Goal: Transaction & Acquisition: Purchase product/service

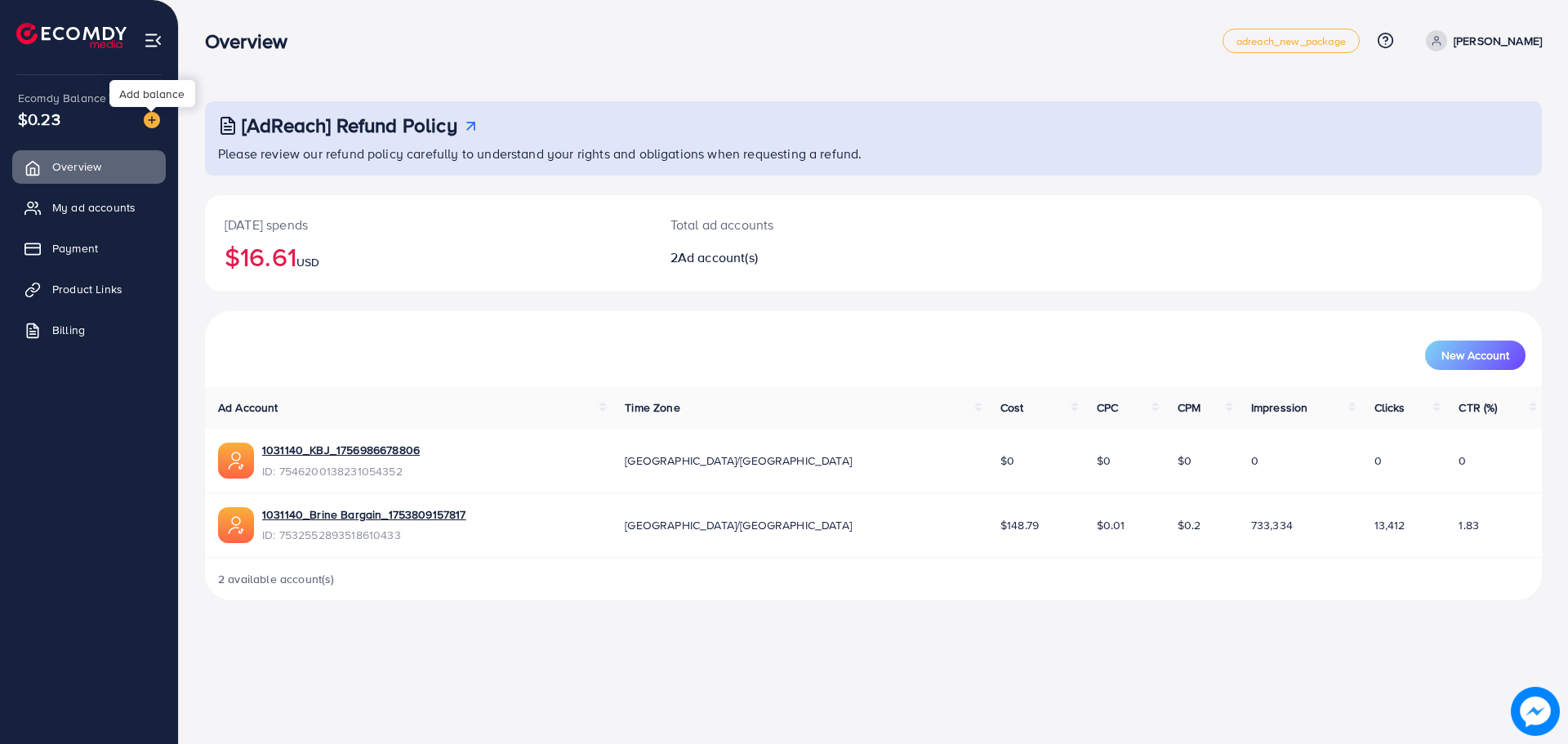
click at [157, 118] on img at bounding box center [151, 120] width 17 height 17
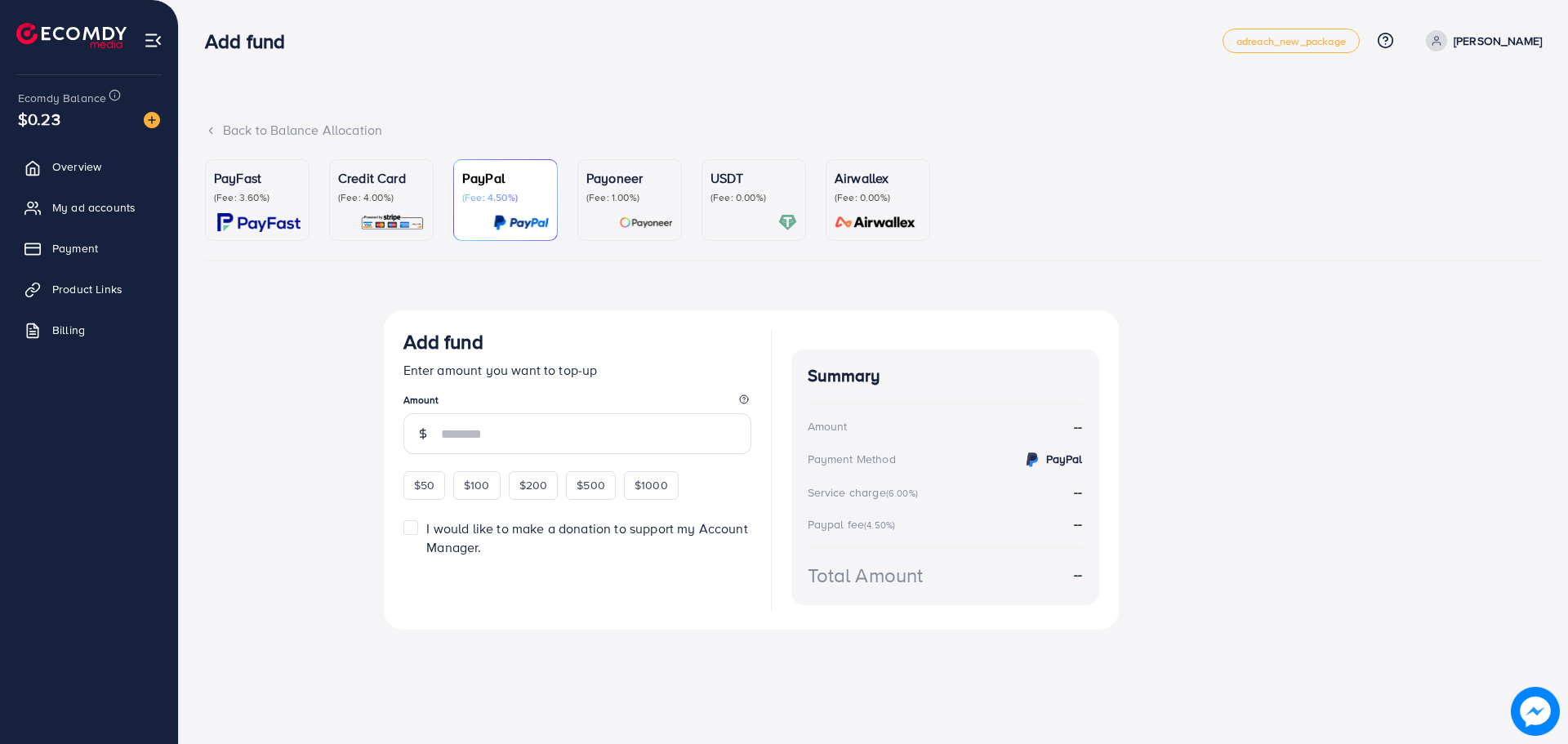
click at [711, 213] on div at bounding box center [754, 222] width 87 height 19
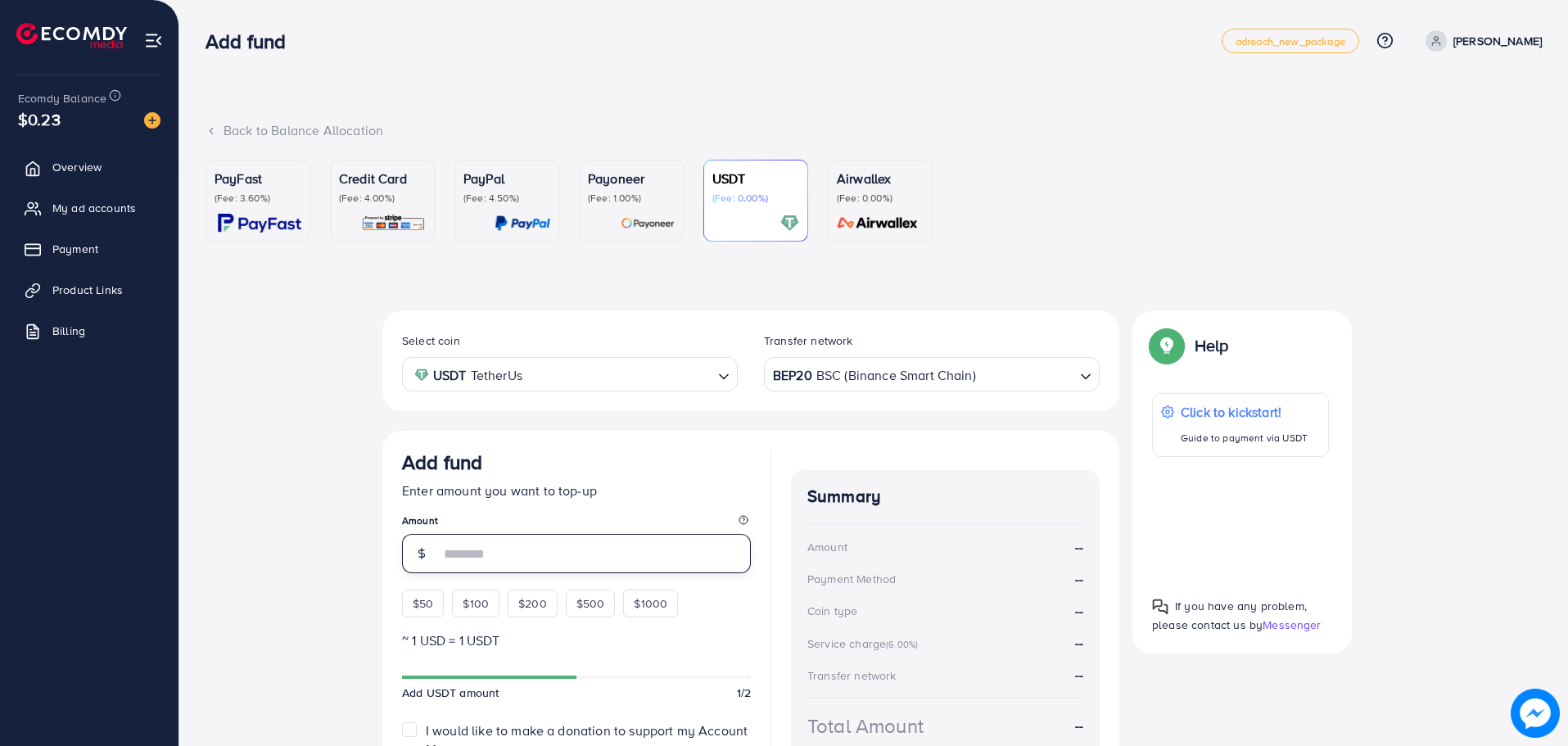
click at [465, 548] on input "number" at bounding box center [595, 554] width 311 height 39
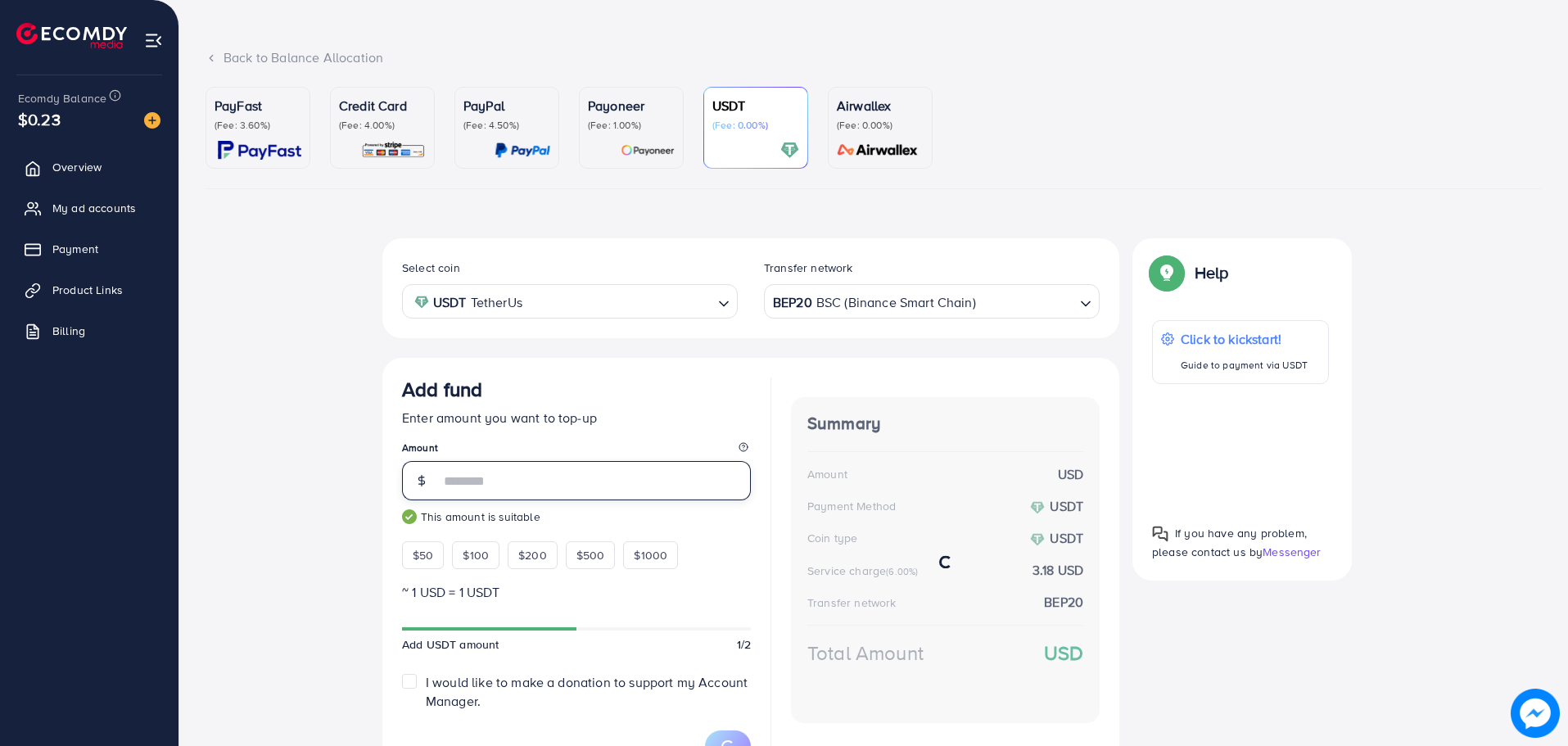
scroll to position [166, 0]
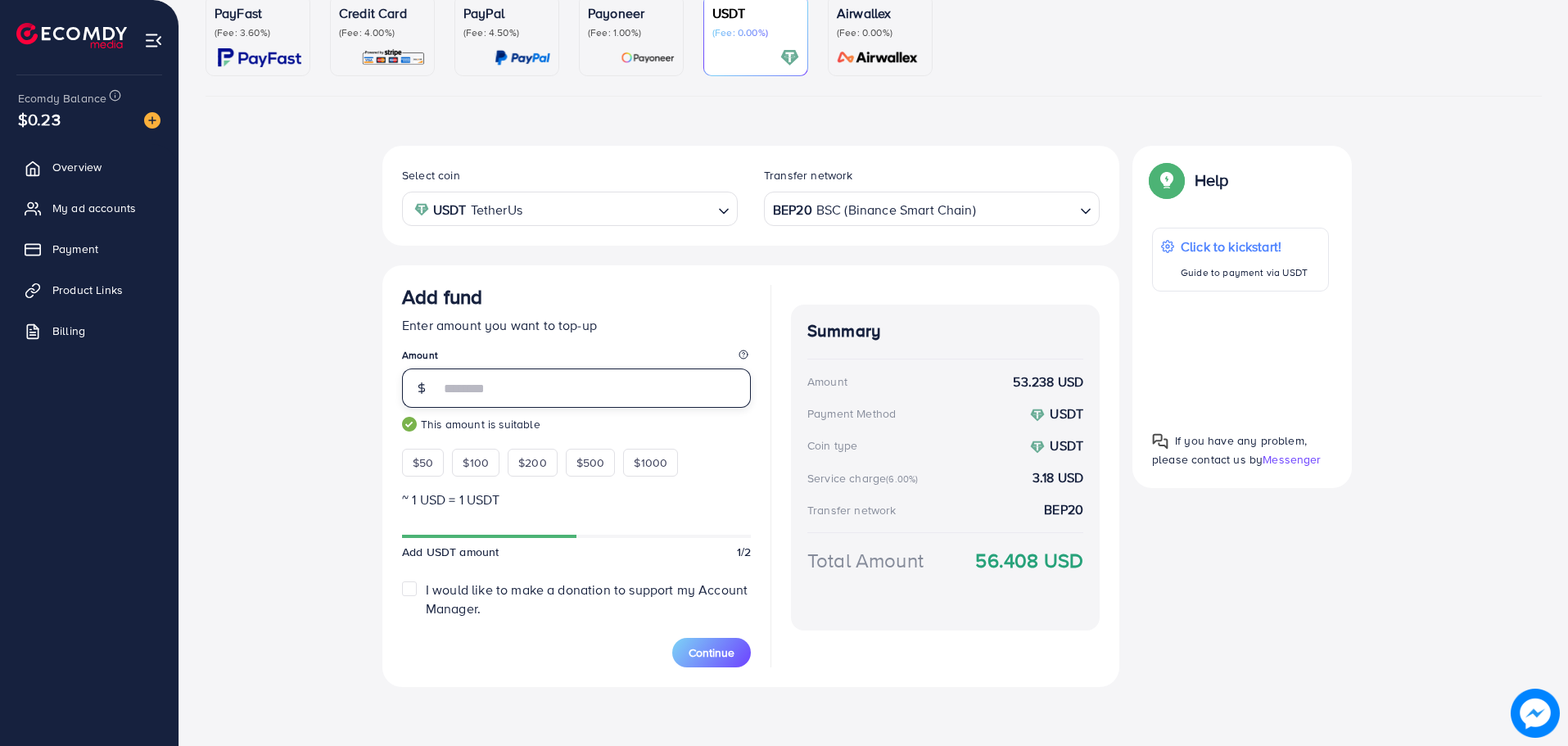
type input "**"
click at [426, 588] on label "I would like to make a donation to support my Account Manager." at bounding box center [588, 599] width 325 height 37
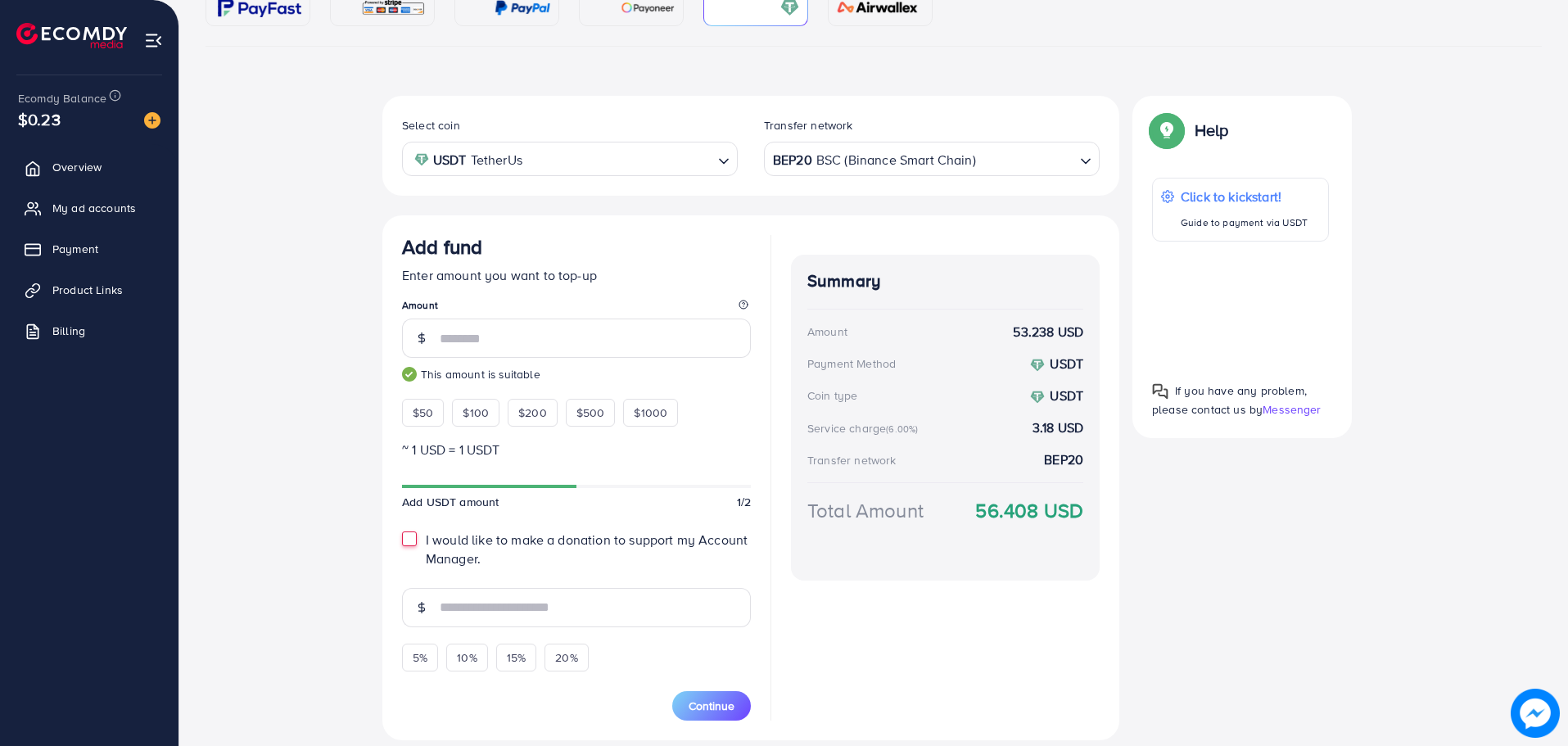
scroll to position [268, 0]
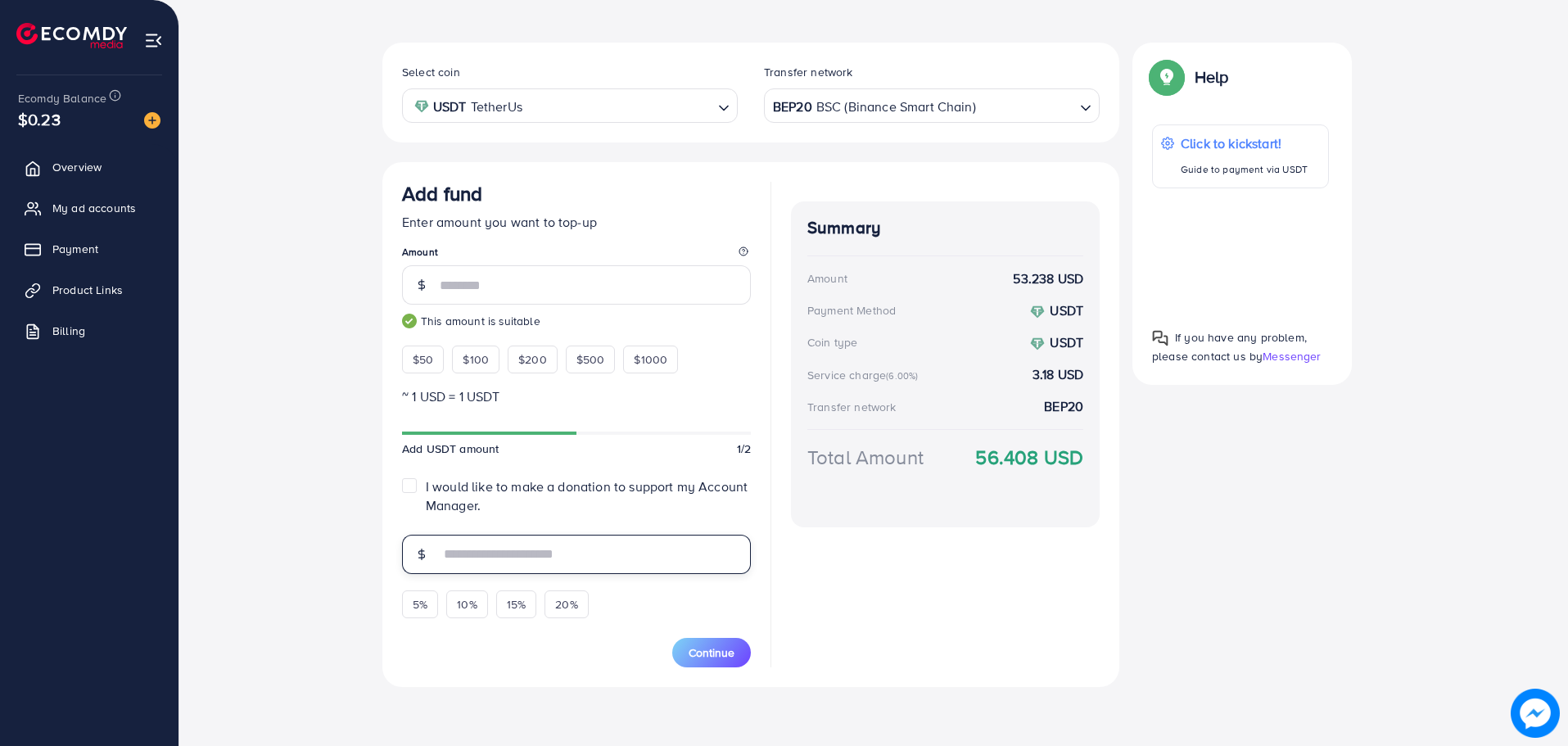
click at [527, 560] on input "text" at bounding box center [595, 555] width 311 height 39
click at [426, 486] on label "I would like to make a donation to support my Account Manager." at bounding box center [588, 496] width 325 height 37
type input "*"
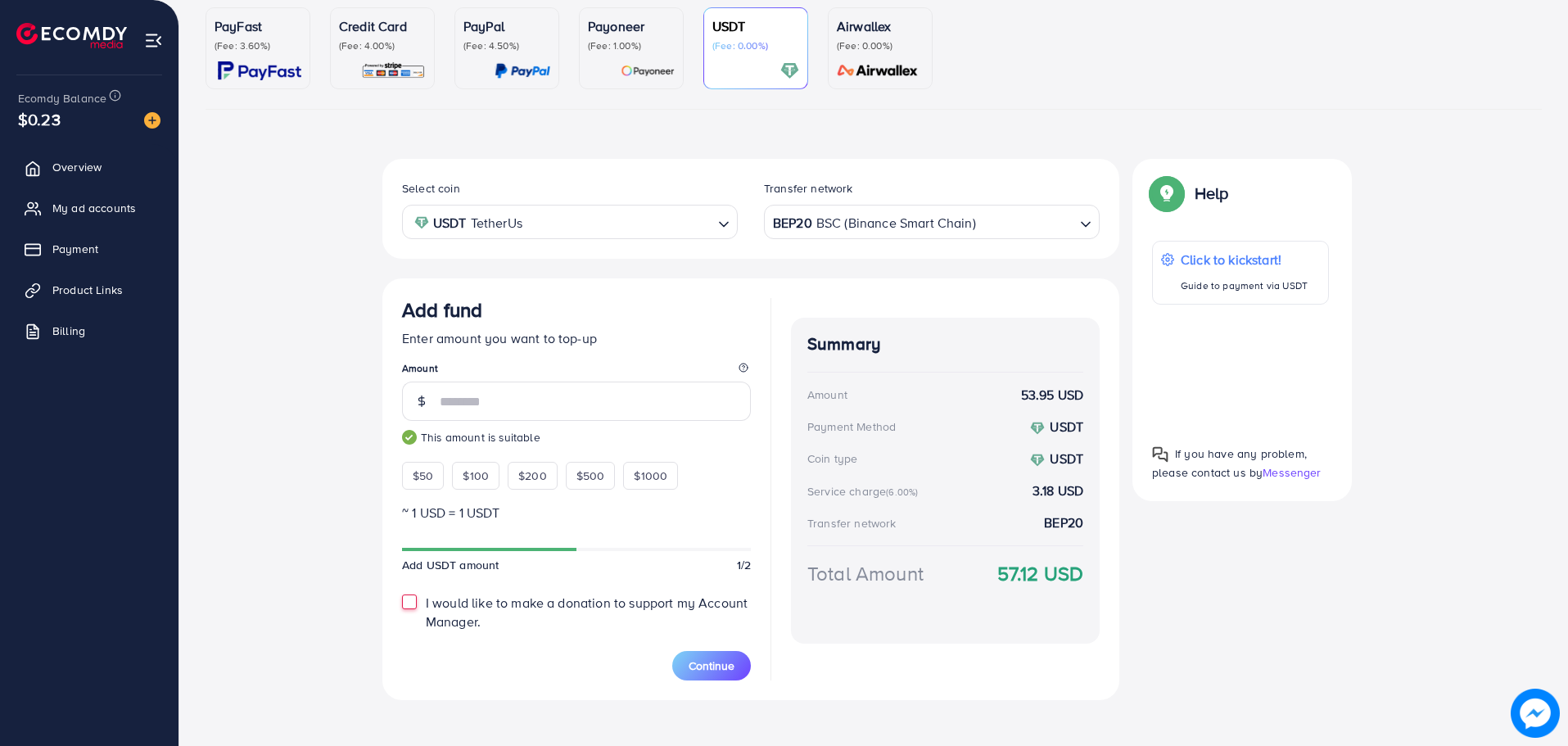
scroll to position [166, 0]
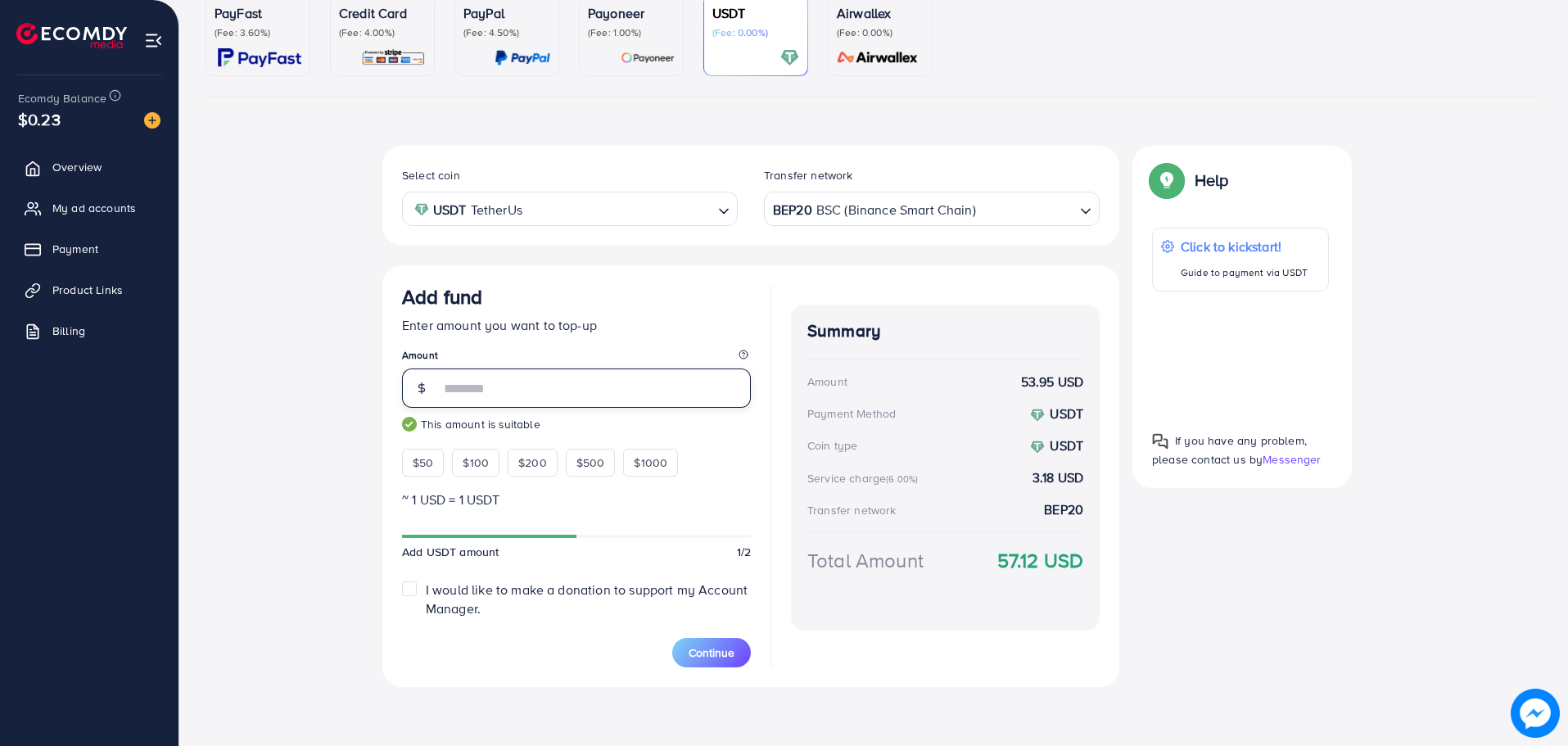
click at [556, 387] on input "**" at bounding box center [595, 388] width 311 height 39
type input "**"
click at [725, 650] on span "Continue" at bounding box center [712, 652] width 46 height 17
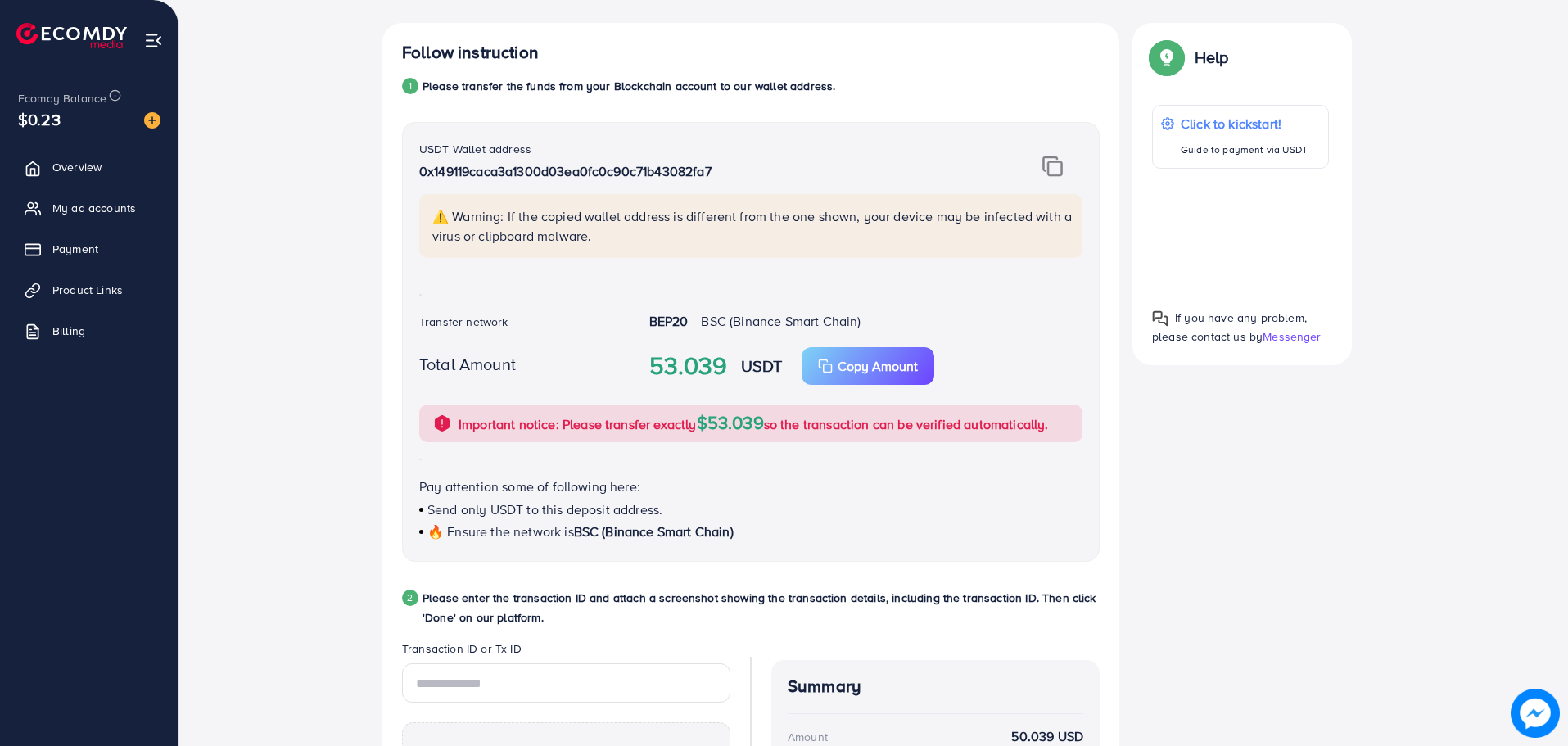
scroll to position [329, 0]
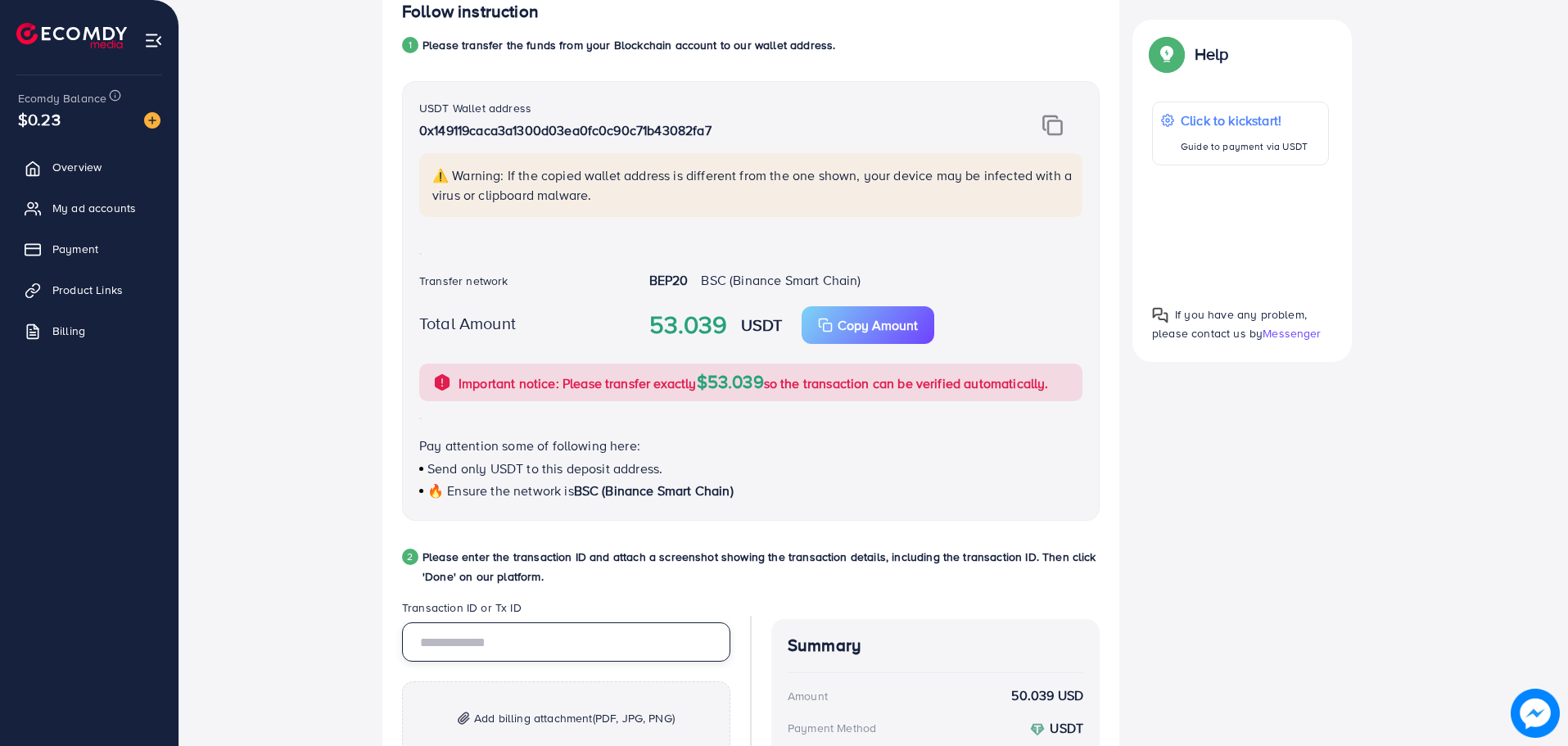
click at [600, 643] on input "text" at bounding box center [566, 642] width 328 height 39
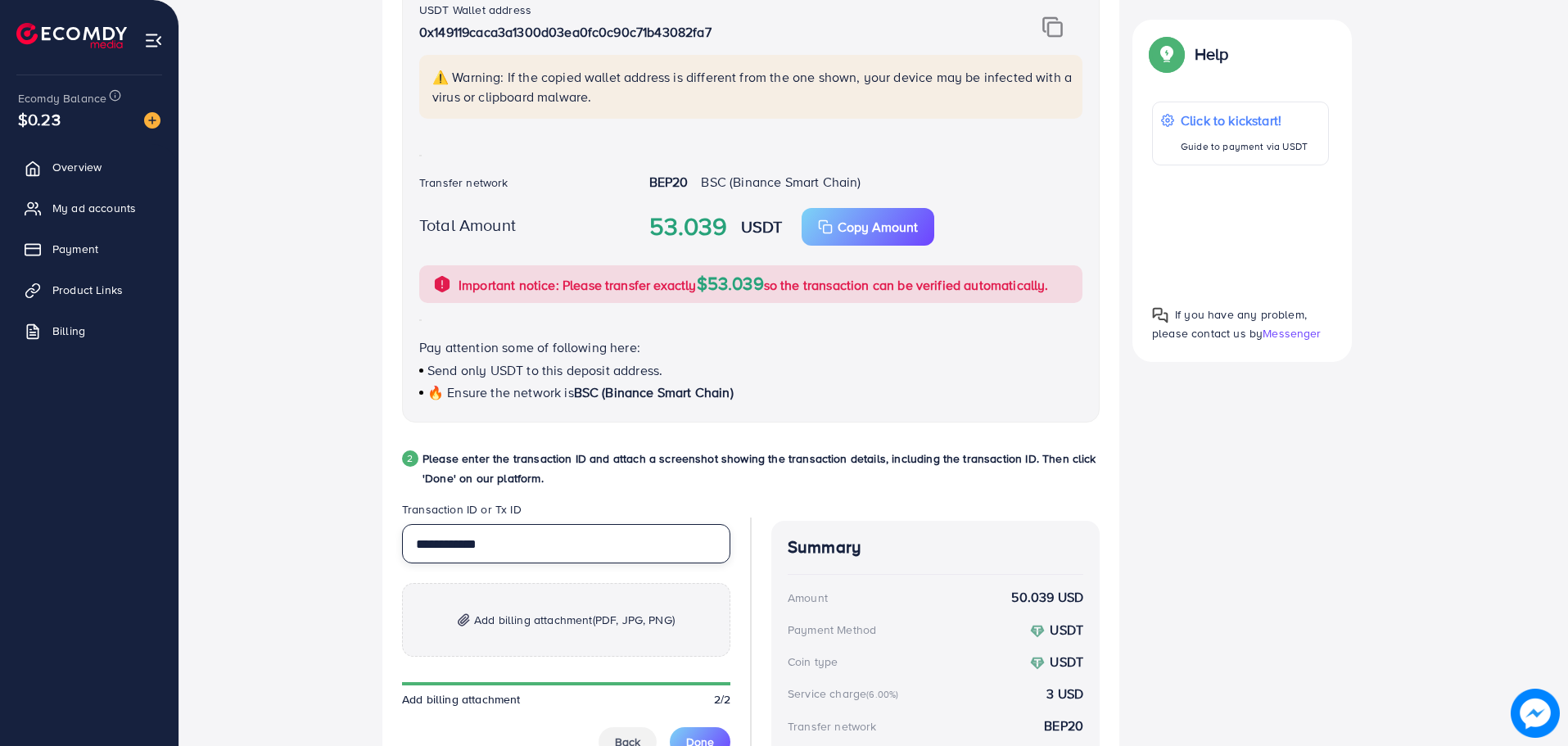
scroll to position [575, 0]
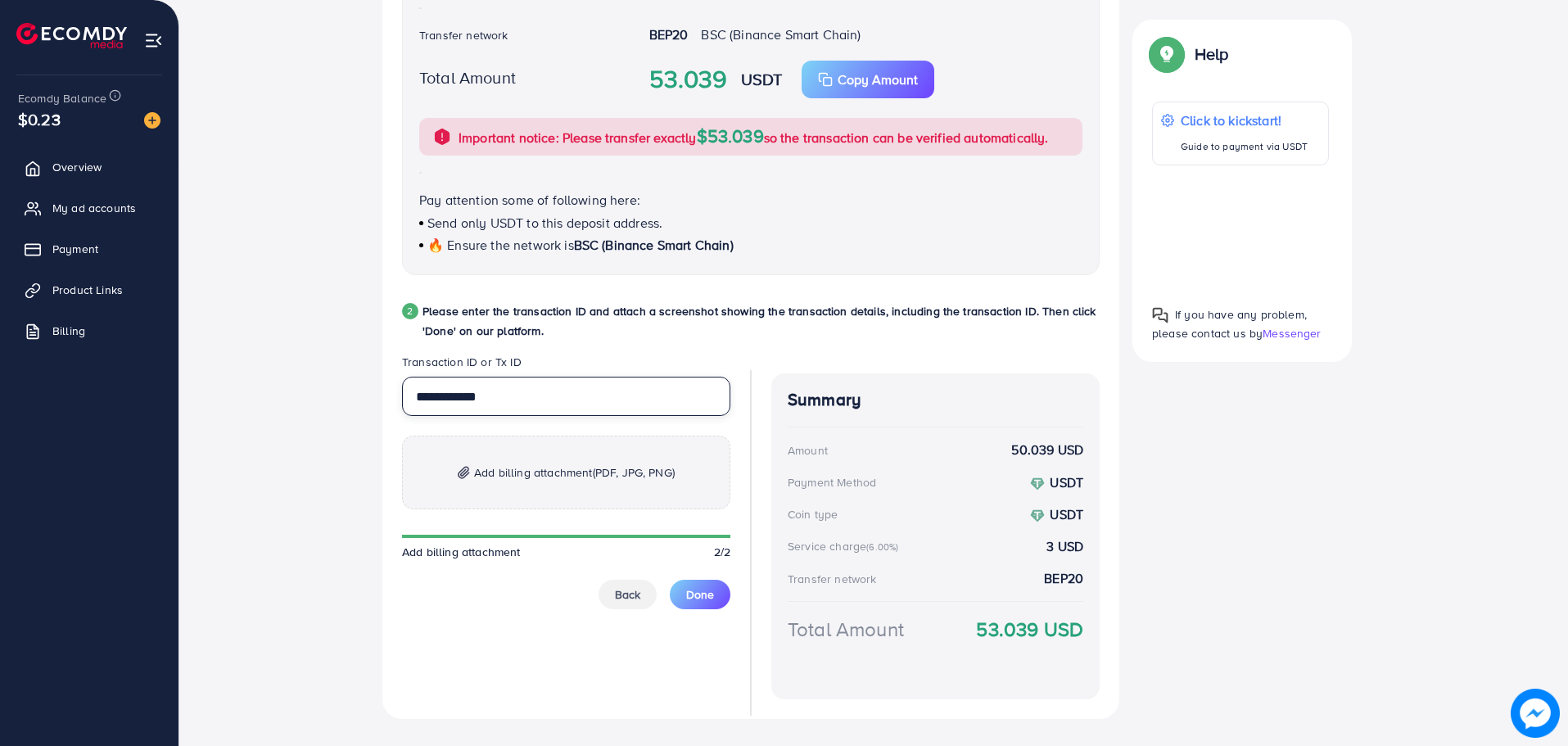
type input "**********"
click at [503, 479] on span "Add billing attachment (PDF, JPG, PNG)" at bounding box center [575, 472] width 201 height 20
click at [528, 478] on span "Add billing attachment (PDF, JPG, PNG)" at bounding box center [575, 472] width 201 height 20
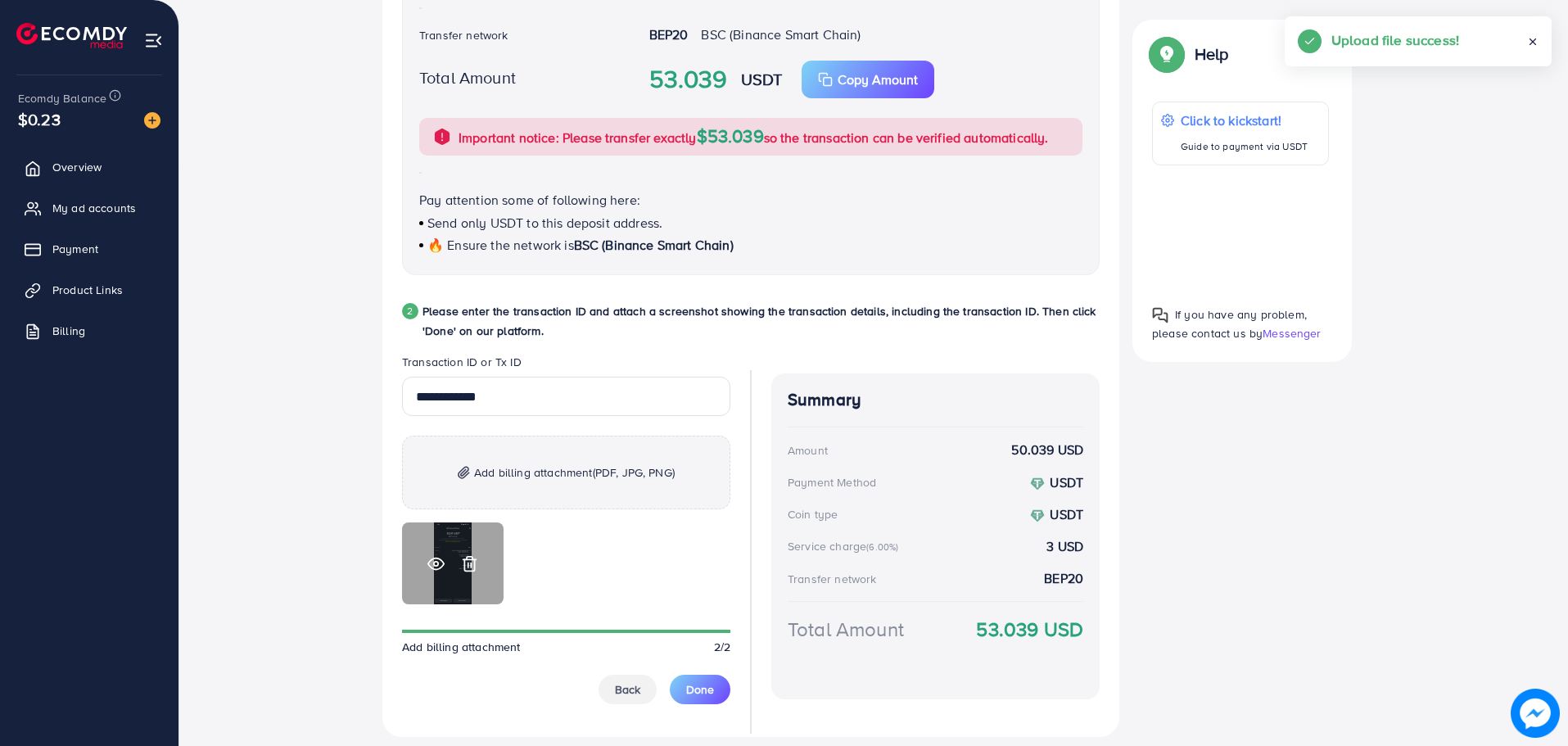
click at [433, 560] on icon at bounding box center [436, 563] width 17 height 17
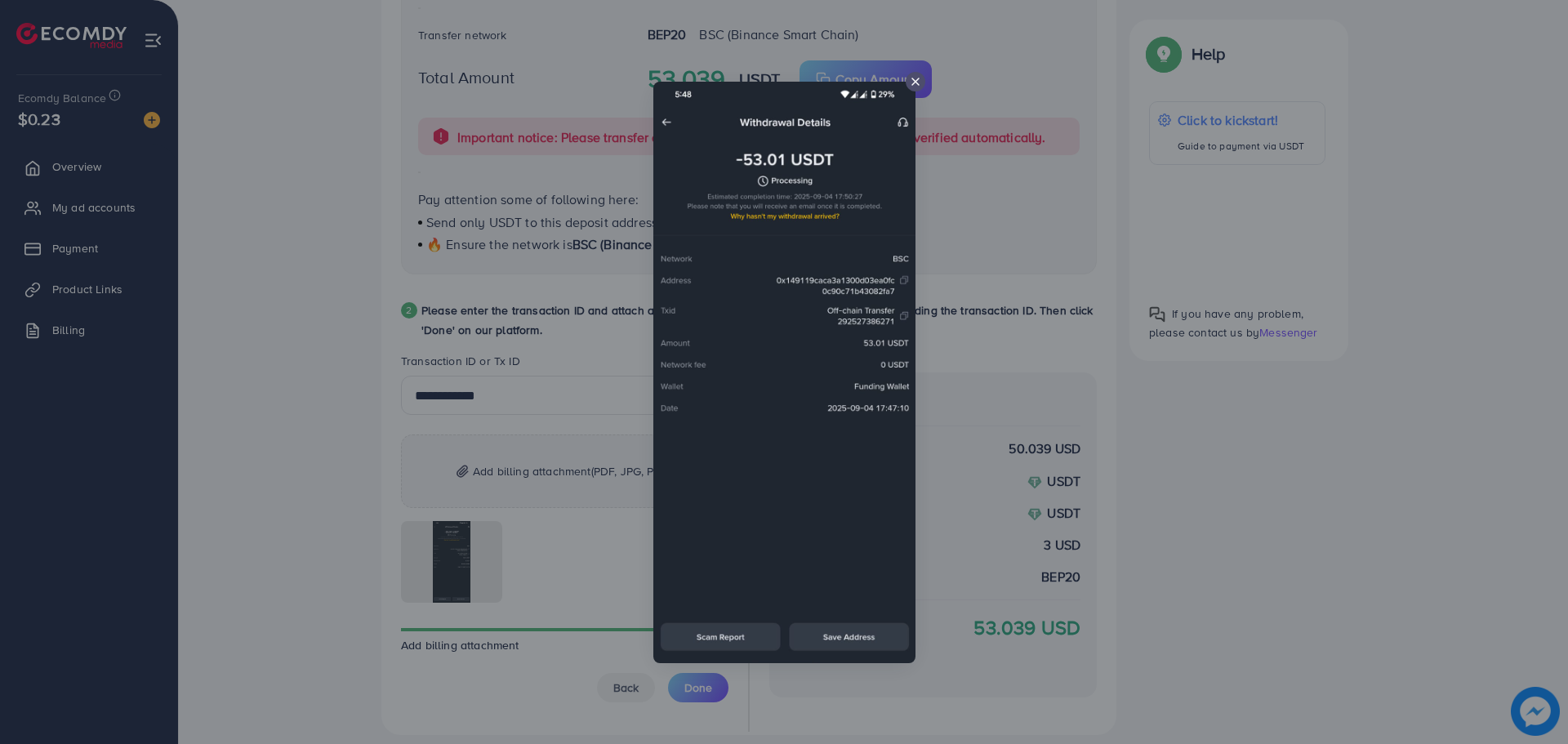
click at [1204, 404] on div at bounding box center [784, 372] width 1568 height 744
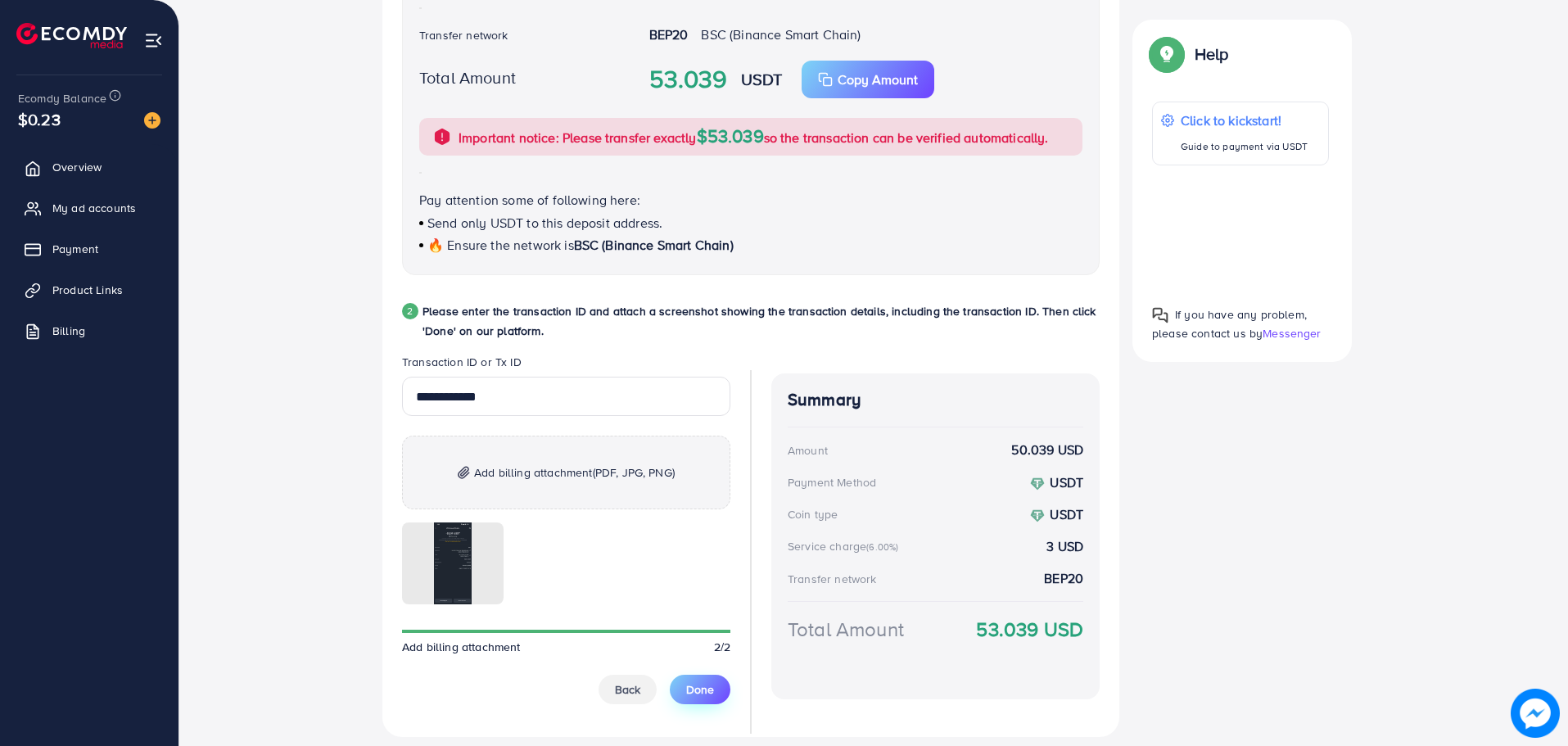
click at [704, 693] on span "Done" at bounding box center [700, 689] width 28 height 17
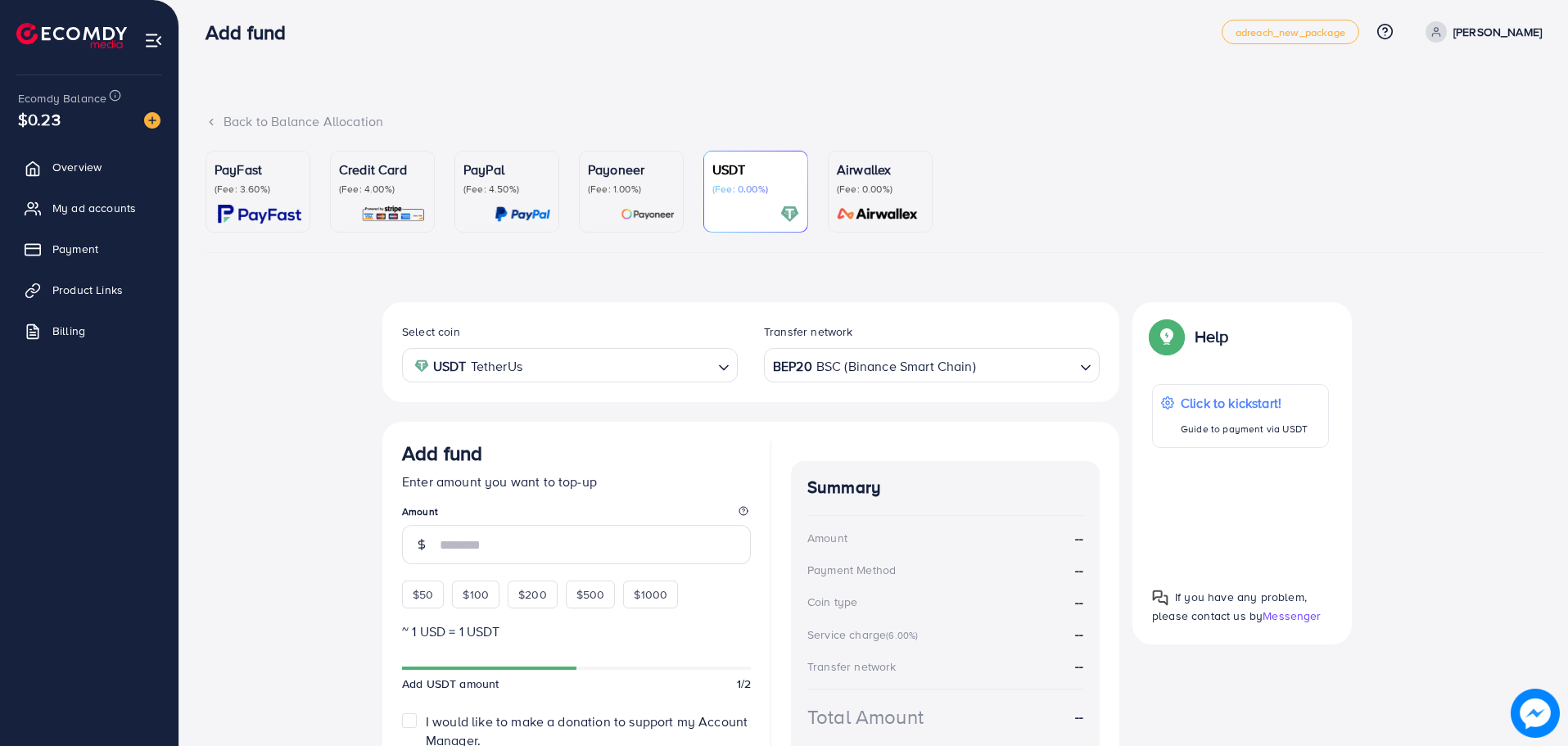
scroll to position [0, 0]
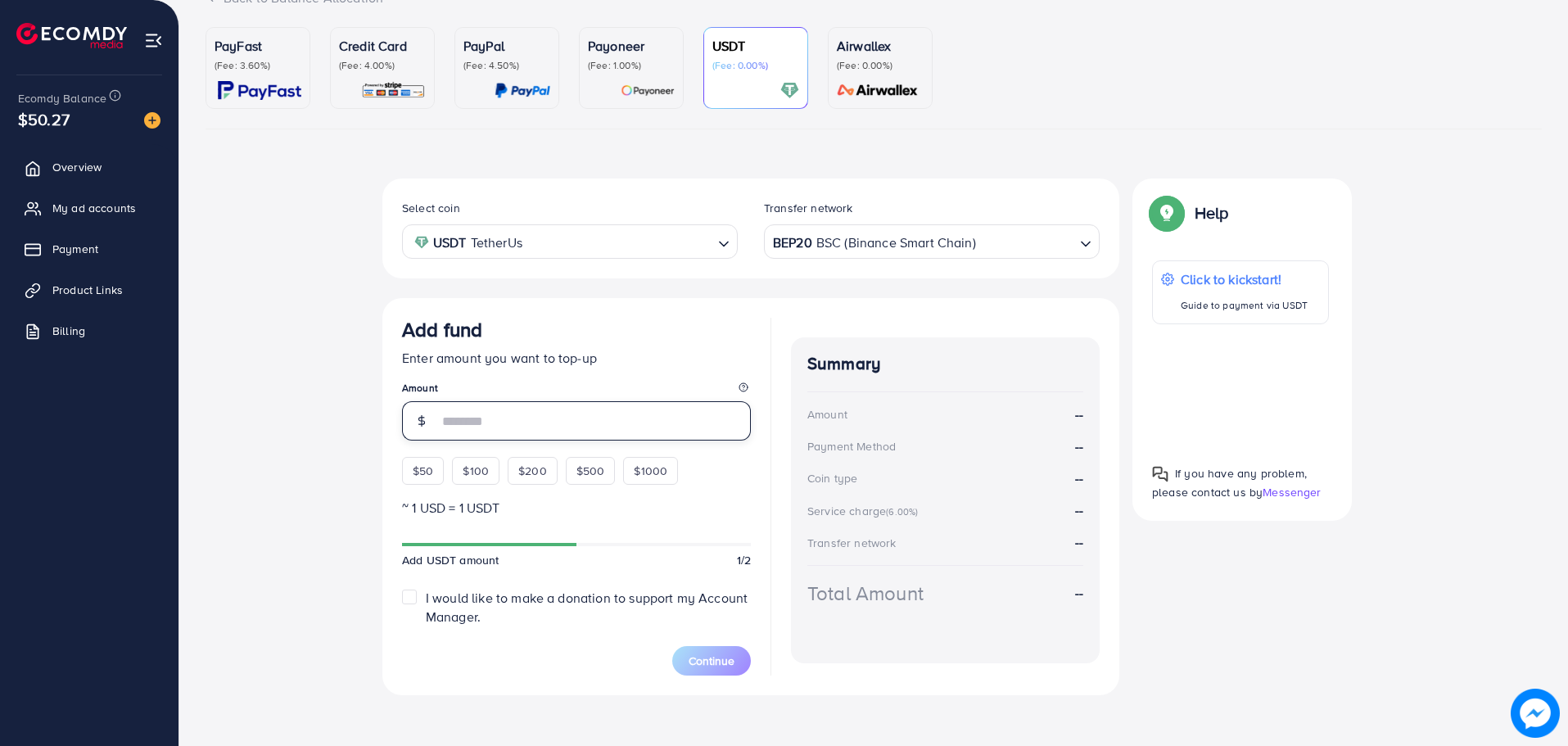
scroll to position [141, 0]
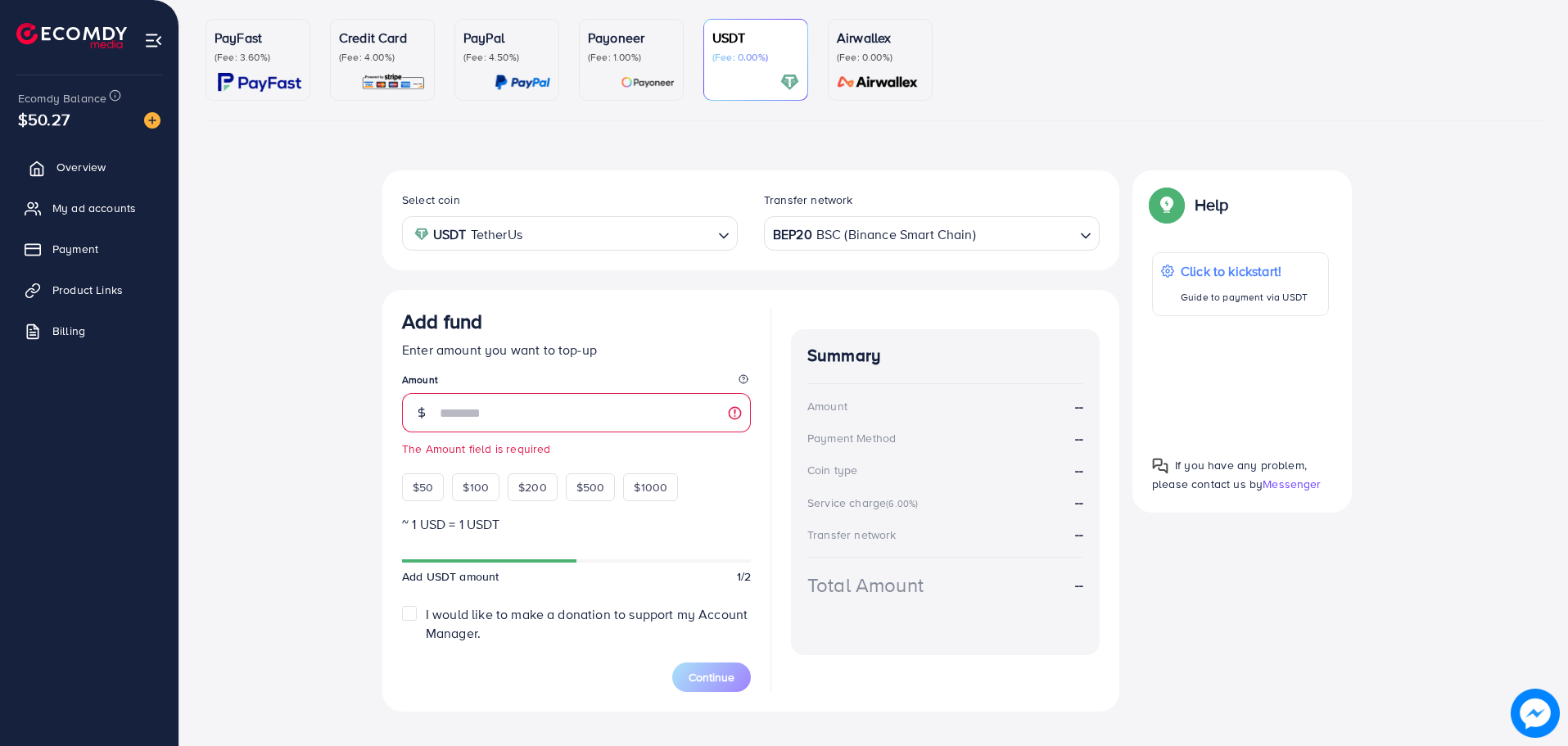
click at [46, 162] on link "Overview" at bounding box center [89, 167] width 154 height 33
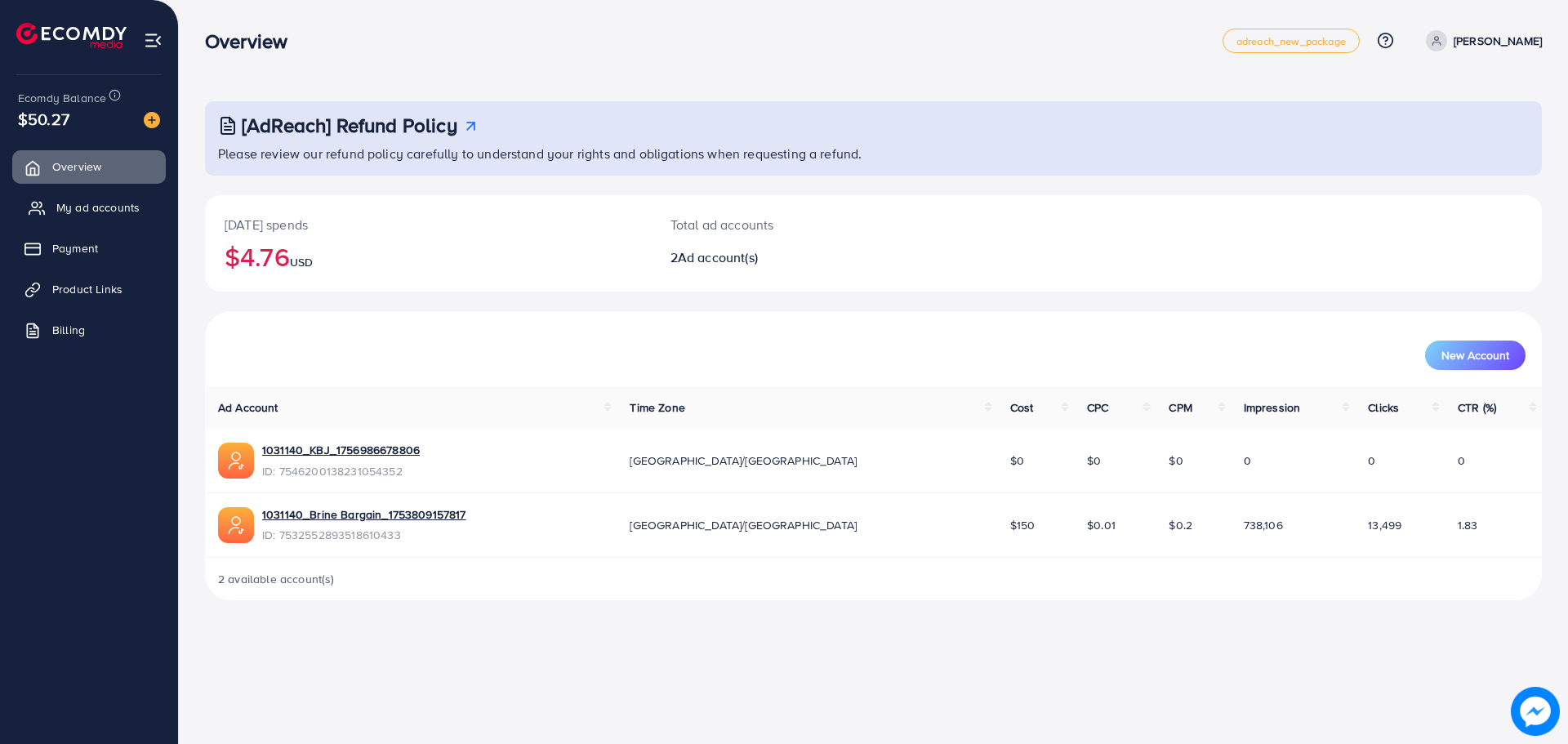
click at [101, 213] on span "My ad accounts" at bounding box center [97, 207] width 84 height 17
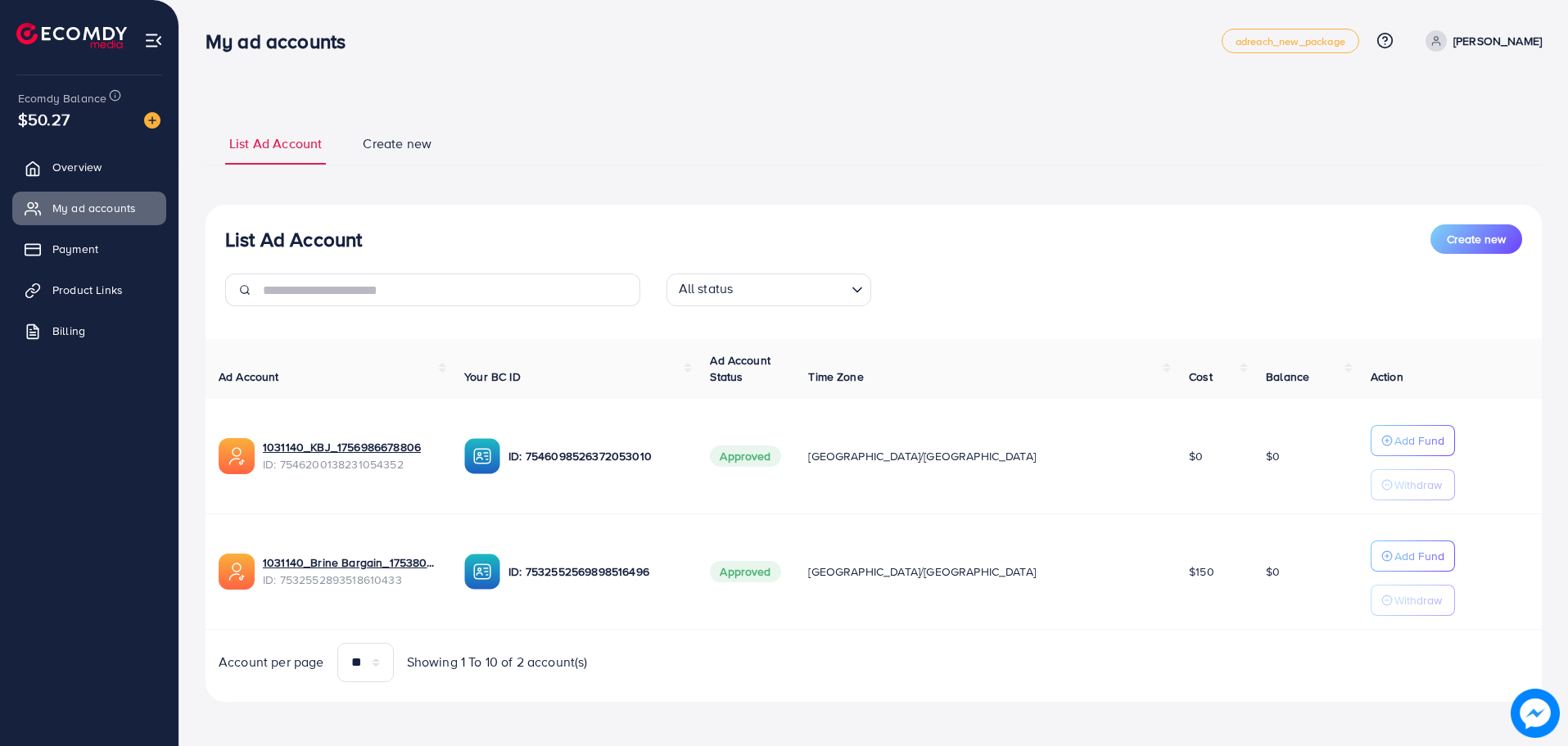
scroll to position [2, 0]
click at [1395, 554] on p "Add Fund" at bounding box center [1419, 554] width 50 height 20
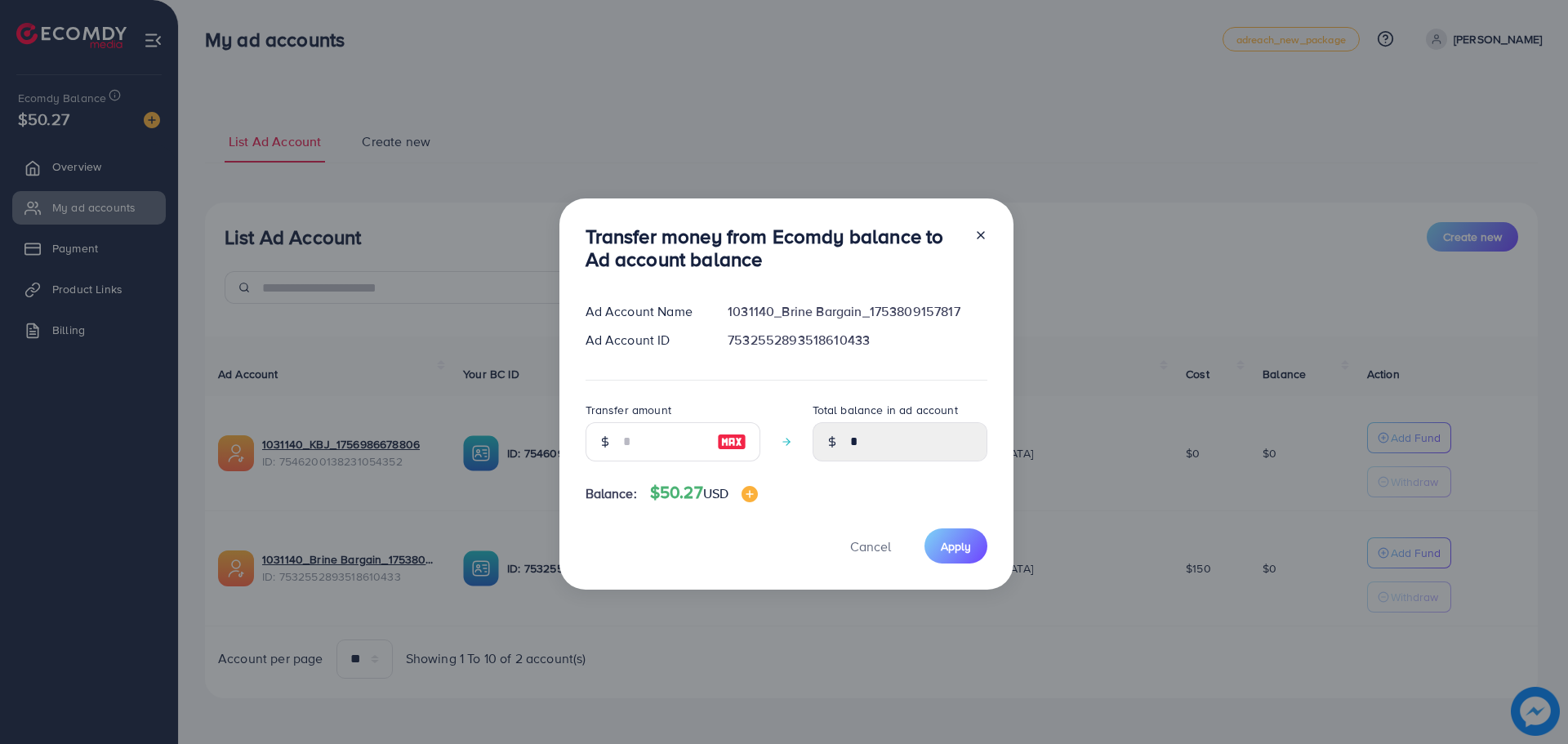
click at [736, 440] on img at bounding box center [731, 441] width 29 height 20
type input "**"
type input "*****"
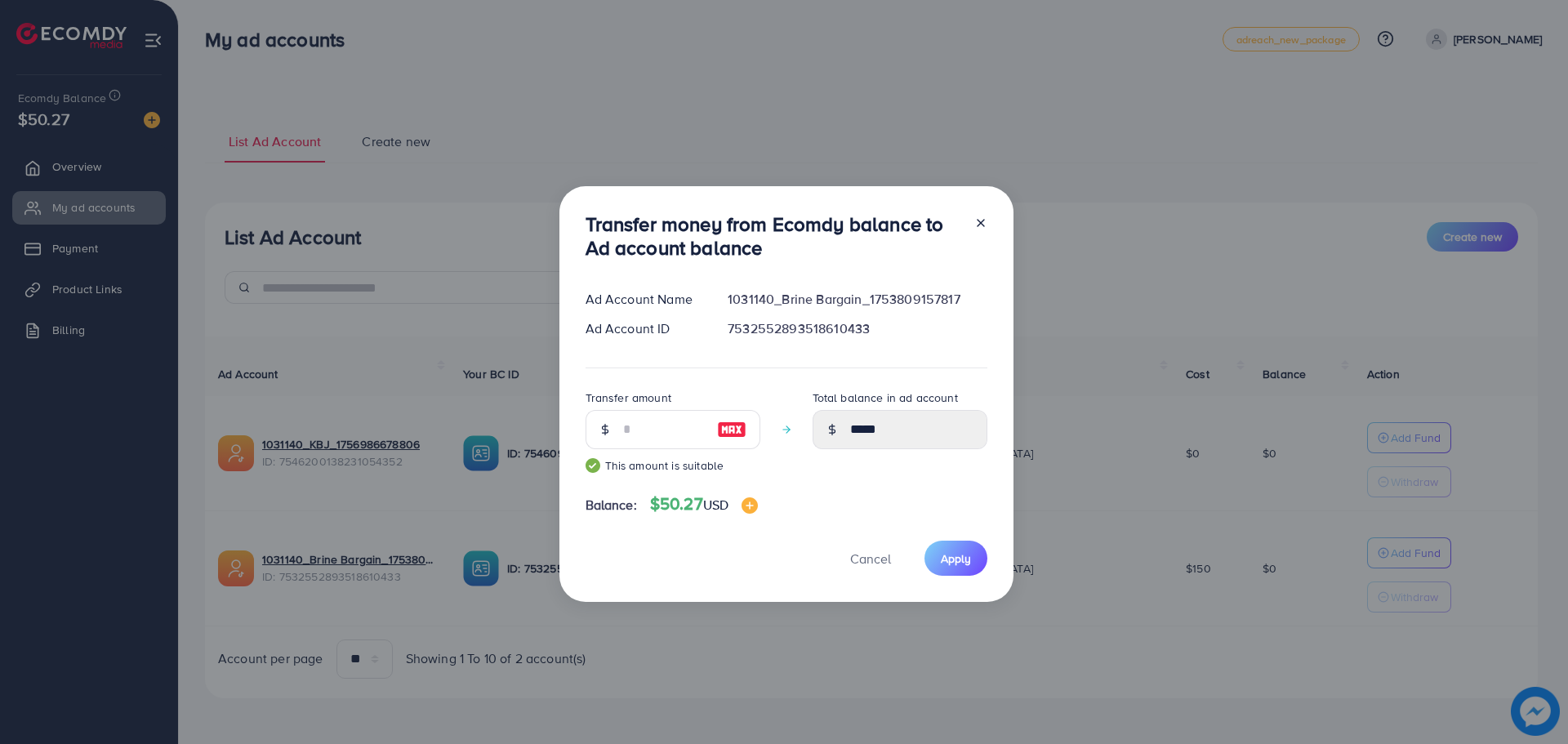
click at [735, 429] on img at bounding box center [731, 429] width 29 height 20
click at [959, 557] on span "Apply" at bounding box center [956, 558] width 30 height 17
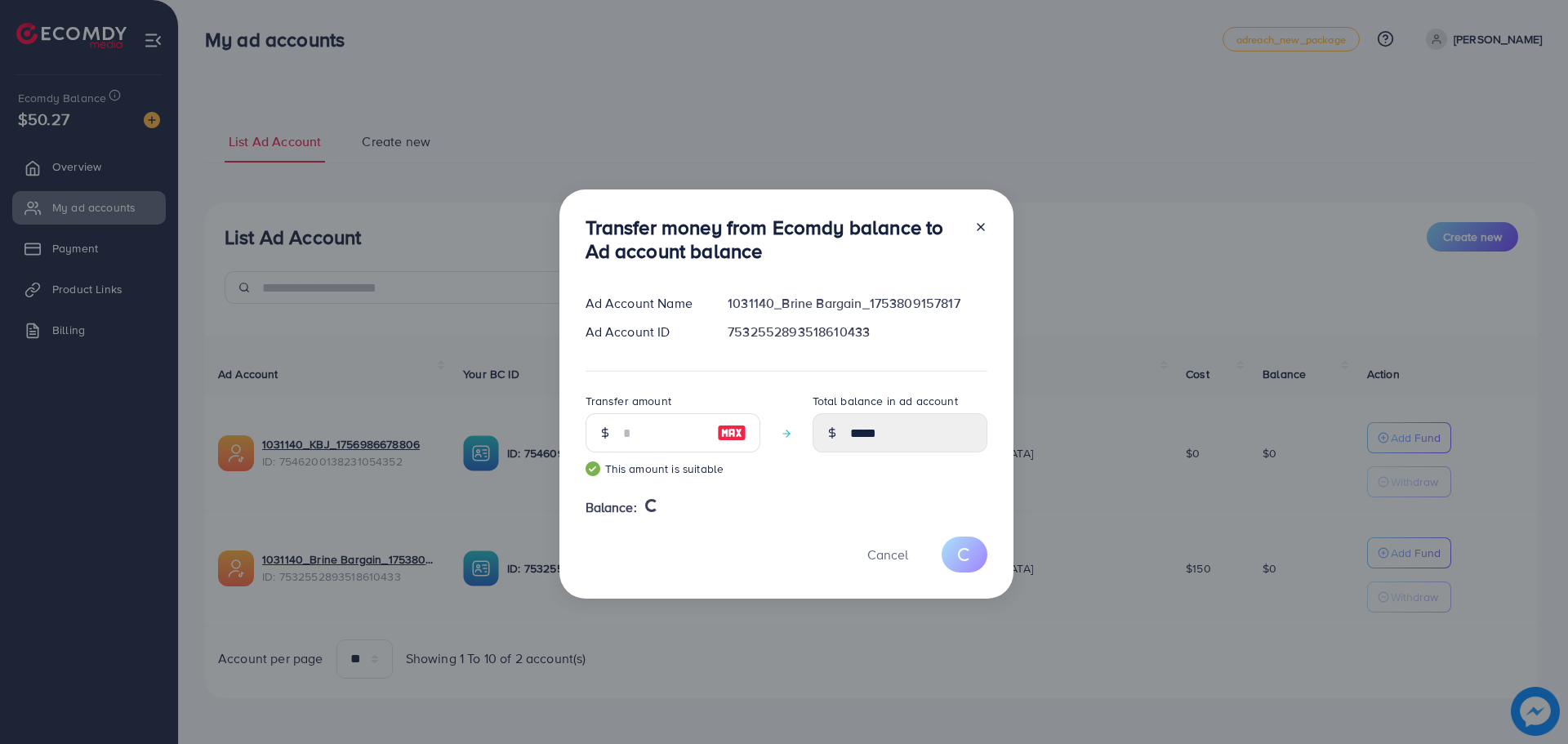
type input "*"
